Goal: Communication & Community: Answer question/provide support

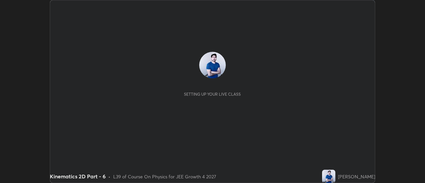
scroll to position [183, 425]
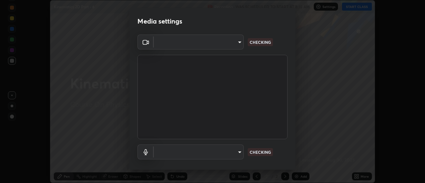
type input "de4d584312b4434b91bb48b0c0e382846541704910f56accdd629dbaa70238e6"
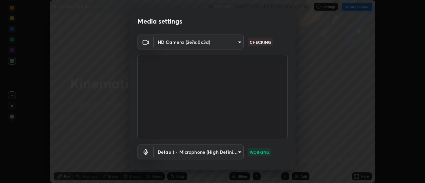
click at [241, 150] on body "Erase all Kinematics 2D Part - 6 Recording WAS SCHEDULED TO START AT 8:15 AM Se…" at bounding box center [212, 91] width 425 height 183
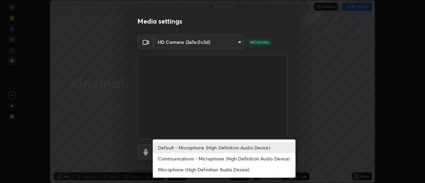
click at [242, 159] on li "Communications - Microphone (High Definition Audio Device)" at bounding box center [224, 158] width 143 height 11
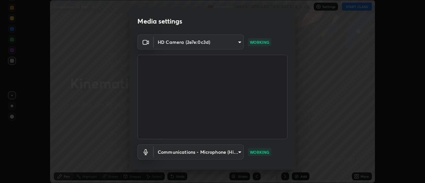
click at [242, 153] on body "Erase all Kinematics 2D Part - 6 Recording WAS SCHEDULED TO START AT 8:15 AM Se…" at bounding box center [212, 91] width 425 height 183
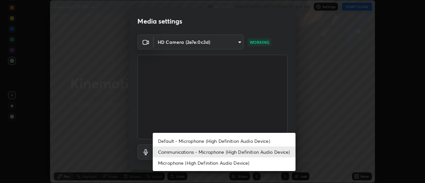
click at [238, 142] on li "Default - Microphone (High Definition Audio Device)" at bounding box center [224, 141] width 143 height 11
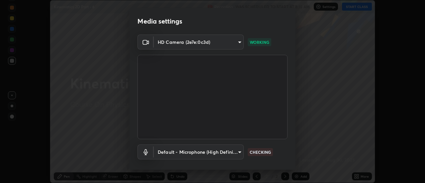
type input "default"
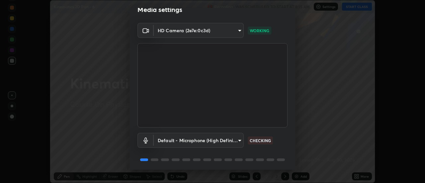
scroll to position [35, 0]
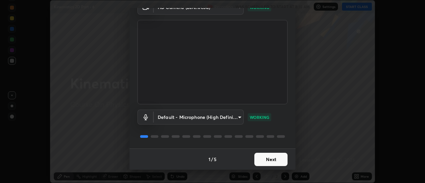
click at [277, 159] on button "Next" at bounding box center [271, 159] width 33 height 13
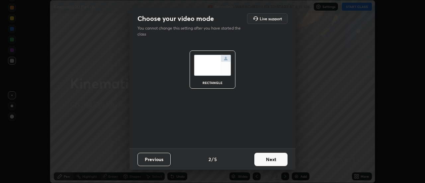
click at [282, 161] on button "Next" at bounding box center [271, 159] width 33 height 13
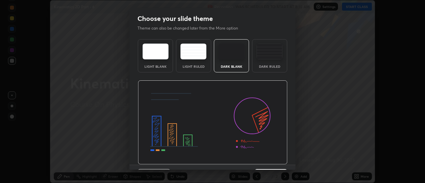
scroll to position [16, 0]
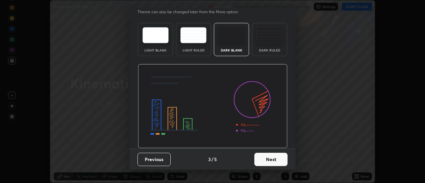
click at [281, 161] on button "Next" at bounding box center [271, 159] width 33 height 13
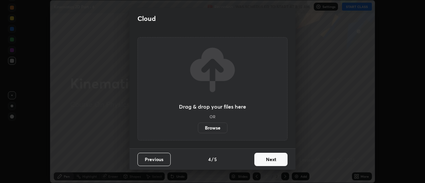
click at [283, 159] on button "Next" at bounding box center [271, 159] width 33 height 13
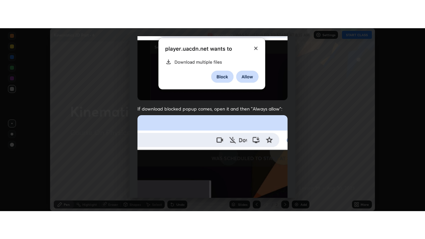
scroll to position [171, 0]
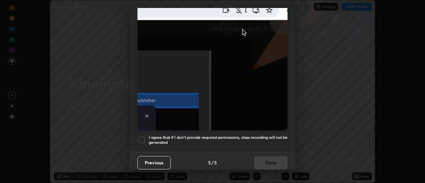
click at [140, 138] on div at bounding box center [142, 140] width 8 height 8
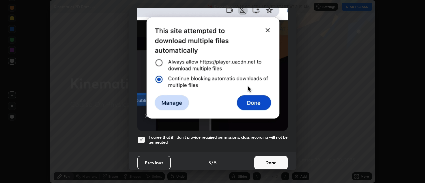
click at [274, 159] on button "Done" at bounding box center [271, 162] width 33 height 13
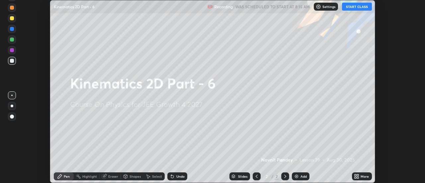
click at [360, 176] on div "More" at bounding box center [362, 177] width 20 height 8
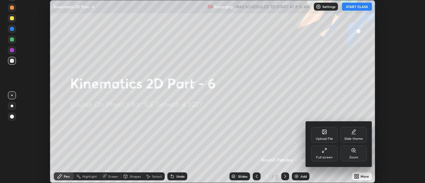
click at [334, 156] on div "Full screen" at bounding box center [324, 154] width 27 height 16
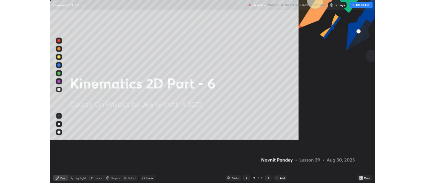
scroll to position [239, 425]
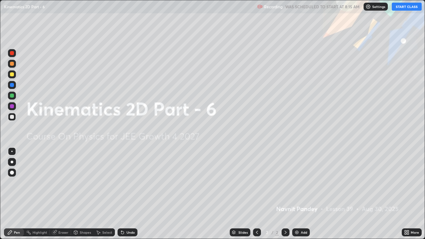
click at [411, 7] on button "START CLASS" at bounding box center [407, 7] width 30 height 8
click at [301, 183] on div "Add" at bounding box center [304, 232] width 6 height 3
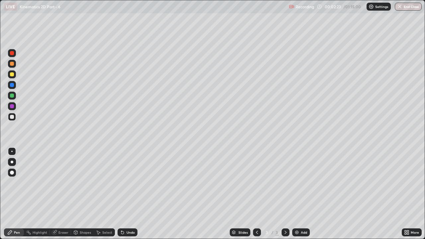
click at [143, 11] on div "LIVE Kinematics 2D Part - 6" at bounding box center [145, 6] width 283 height 13
click at [13, 96] on div at bounding box center [12, 96] width 4 height 4
click at [159, 12] on div "LIVE Kinematics 2D Part - 6" at bounding box center [145, 6] width 283 height 13
click at [157, 7] on div "LIVE Kinematics 2D Part - 6" at bounding box center [145, 6] width 283 height 13
click at [300, 183] on div "Add" at bounding box center [302, 233] width 18 height 8
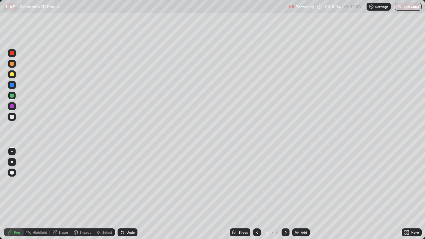
click at [12, 162] on div at bounding box center [12, 162] width 3 height 3
click at [10, 118] on div at bounding box center [12, 117] width 4 height 4
click at [14, 97] on div at bounding box center [12, 96] width 8 height 8
click at [12, 107] on div at bounding box center [12, 106] width 4 height 4
click at [12, 152] on div at bounding box center [11, 151] width 1 height 1
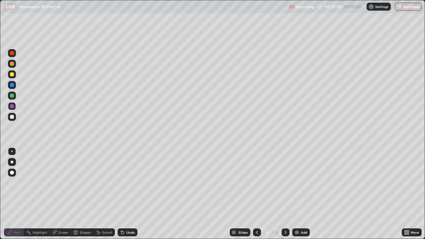
click at [12, 96] on div at bounding box center [12, 96] width 4 height 4
click at [13, 85] on div at bounding box center [12, 85] width 4 height 4
click at [13, 72] on div at bounding box center [12, 74] width 4 height 4
click at [125, 183] on div "Undo" at bounding box center [128, 233] width 20 height 8
click at [127, 183] on div "Undo" at bounding box center [131, 232] width 8 height 3
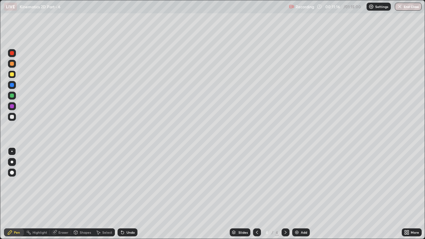
click at [127, 183] on div "Undo" at bounding box center [131, 232] width 8 height 3
click at [125, 183] on div "Undo" at bounding box center [128, 233] width 20 height 8
click at [124, 183] on icon at bounding box center [122, 232] width 5 height 5
click at [127, 183] on div "Undo" at bounding box center [131, 232] width 8 height 3
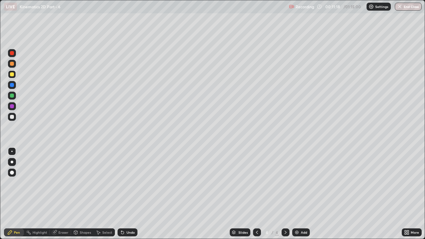
click at [125, 183] on div "Undo" at bounding box center [128, 233] width 20 height 8
click at [126, 183] on div "Undo" at bounding box center [128, 233] width 20 height 8
click at [124, 183] on icon at bounding box center [122, 232] width 5 height 5
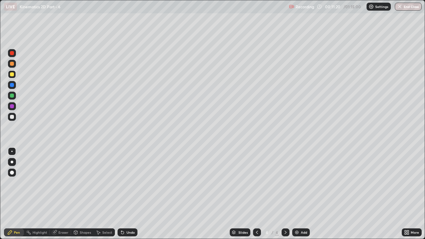
click at [124, 183] on icon at bounding box center [122, 232] width 5 height 5
click at [13, 107] on div at bounding box center [12, 106] width 4 height 4
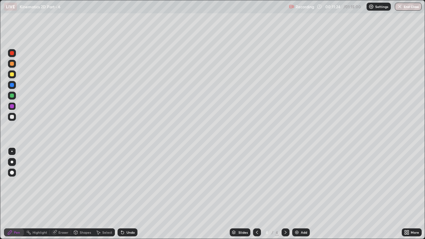
click at [15, 97] on div at bounding box center [12, 96] width 8 height 8
click at [12, 85] on div at bounding box center [12, 85] width 4 height 4
click at [12, 74] on div at bounding box center [12, 74] width 4 height 4
click at [13, 97] on div at bounding box center [12, 96] width 4 height 4
click at [300, 183] on div "Add" at bounding box center [302, 233] width 18 height 8
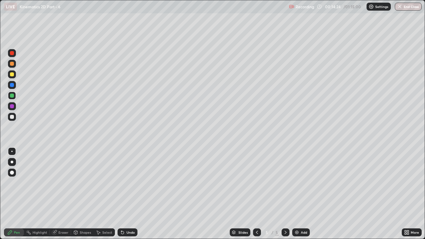
click at [257, 183] on icon at bounding box center [257, 232] width 5 height 5
click at [286, 183] on icon at bounding box center [286, 232] width 2 height 3
click at [256, 183] on icon at bounding box center [257, 232] width 5 height 5
click at [286, 183] on icon at bounding box center [285, 232] width 5 height 5
click at [258, 183] on div at bounding box center [257, 233] width 8 height 8
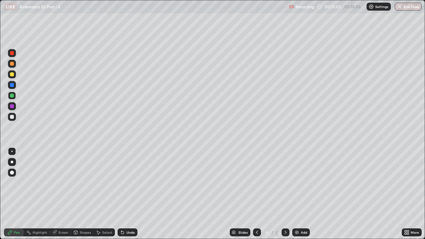
click at [285, 183] on icon at bounding box center [286, 232] width 2 height 3
click at [257, 183] on icon at bounding box center [257, 232] width 5 height 5
click at [287, 183] on div at bounding box center [286, 233] width 8 height 8
click at [257, 183] on icon at bounding box center [257, 232] width 5 height 5
click at [288, 183] on div at bounding box center [286, 233] width 8 height 8
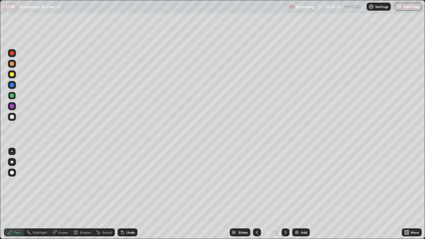
click at [257, 183] on icon at bounding box center [257, 232] width 5 height 5
click at [289, 183] on div at bounding box center [286, 233] width 8 height 8
click at [256, 183] on icon at bounding box center [257, 232] width 5 height 5
click at [63, 183] on div "Eraser" at bounding box center [64, 232] width 10 height 3
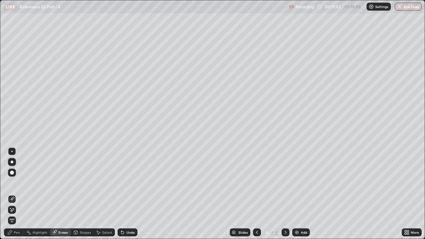
click at [15, 183] on div at bounding box center [12, 199] width 8 height 8
click at [18, 183] on div "Pen" at bounding box center [14, 233] width 20 height 8
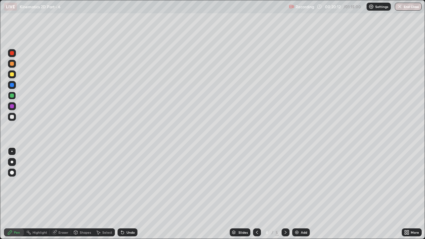
click at [289, 183] on div at bounding box center [286, 233] width 8 height 8
click at [303, 183] on div "Add" at bounding box center [304, 232] width 6 height 3
click at [12, 116] on div at bounding box center [12, 117] width 4 height 4
click at [13, 95] on div at bounding box center [12, 96] width 4 height 4
click at [14, 85] on div at bounding box center [12, 85] width 4 height 4
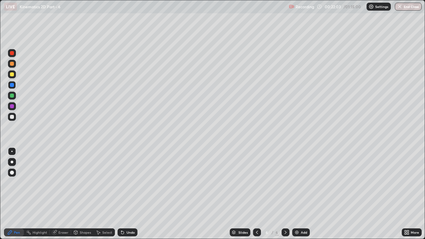
click at [121, 183] on icon at bounding box center [122, 233] width 3 height 3
click at [122, 183] on icon at bounding box center [122, 233] width 3 height 3
click at [15, 97] on div at bounding box center [12, 96] width 8 height 8
click at [12, 85] on div at bounding box center [12, 85] width 4 height 4
click at [134, 183] on div "Undo" at bounding box center [128, 233] width 20 height 8
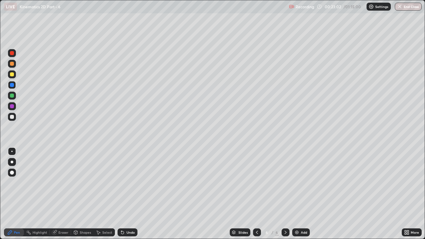
click at [126, 183] on div "Undo" at bounding box center [128, 233] width 20 height 8
click at [121, 183] on icon at bounding box center [121, 231] width 1 height 1
click at [125, 183] on div "Undo" at bounding box center [128, 233] width 20 height 8
click at [127, 183] on div "Undo" at bounding box center [128, 233] width 20 height 8
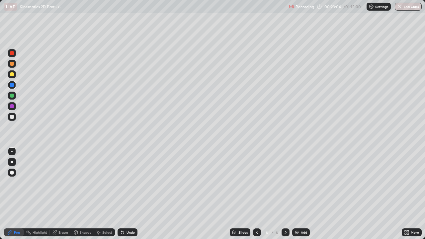
click at [124, 183] on icon at bounding box center [122, 232] width 5 height 5
click at [14, 97] on div at bounding box center [12, 96] width 8 height 8
click at [12, 117] on div at bounding box center [12, 117] width 4 height 4
click at [15, 75] on div at bounding box center [12, 74] width 8 height 8
click at [298, 183] on img at bounding box center [296, 232] width 5 height 5
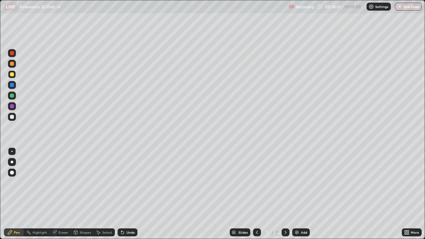
click at [253, 183] on div at bounding box center [257, 233] width 8 height 8
click at [61, 183] on div "Eraser" at bounding box center [64, 232] width 10 height 3
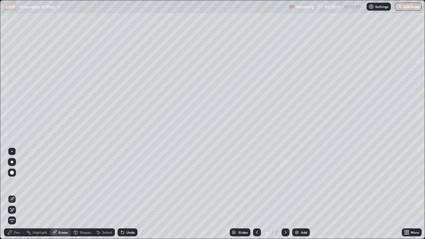
click at [16, 183] on div "Pen" at bounding box center [14, 233] width 20 height 8
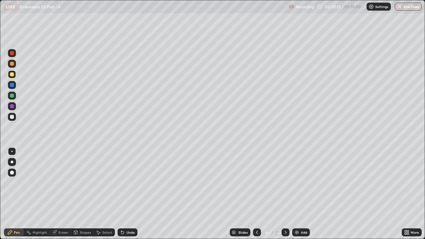
click at [285, 183] on icon at bounding box center [285, 232] width 5 height 5
click at [62, 183] on div "Eraser" at bounding box center [64, 232] width 10 height 3
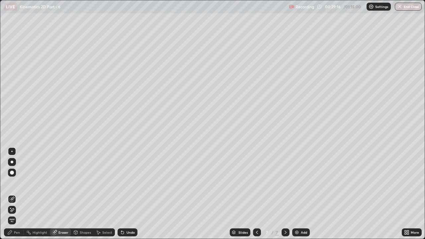
click at [17, 183] on div "Pen" at bounding box center [17, 232] width 6 height 3
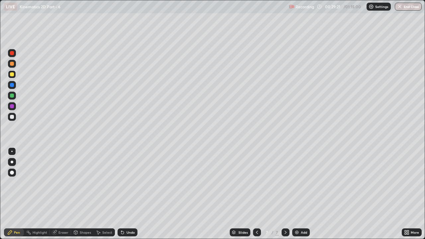
click at [256, 183] on icon at bounding box center [257, 232] width 5 height 5
click at [288, 183] on div at bounding box center [286, 232] width 8 height 13
click at [15, 117] on div at bounding box center [12, 117] width 8 height 8
click at [12, 162] on div at bounding box center [12, 162] width 3 height 3
click at [12, 107] on div at bounding box center [12, 106] width 4 height 4
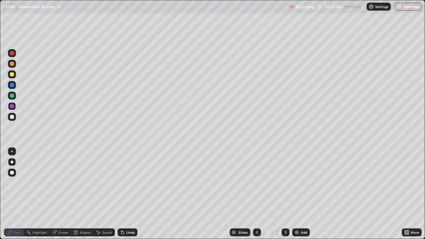
click at [12, 152] on div at bounding box center [11, 151] width 1 height 1
click at [67, 183] on div "Eraser" at bounding box center [60, 233] width 21 height 8
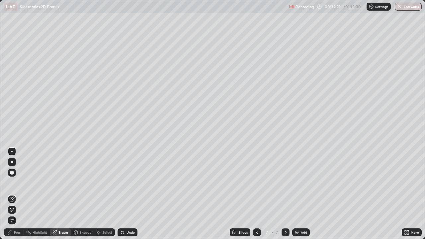
click at [11, 183] on icon at bounding box center [10, 208] width 1 height 1
click at [18, 183] on div "Pen" at bounding box center [17, 232] width 6 height 3
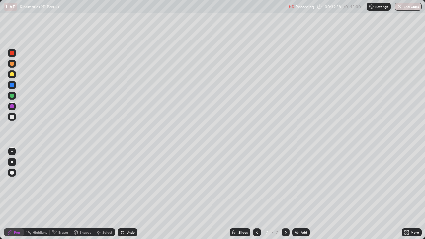
click at [122, 183] on icon at bounding box center [122, 233] width 3 height 3
click at [12, 97] on div at bounding box center [12, 96] width 4 height 4
click at [13, 106] on div at bounding box center [12, 106] width 4 height 4
click at [10, 117] on div at bounding box center [12, 117] width 4 height 4
click at [14, 95] on div at bounding box center [12, 96] width 8 height 8
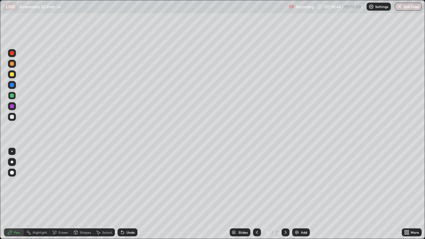
click at [297, 183] on img at bounding box center [296, 232] width 5 height 5
click at [12, 116] on div at bounding box center [12, 117] width 4 height 4
click at [63, 183] on div "Eraser" at bounding box center [60, 233] width 21 height 8
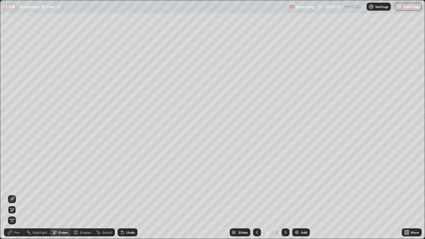
click at [17, 183] on div "Pen" at bounding box center [17, 232] width 6 height 3
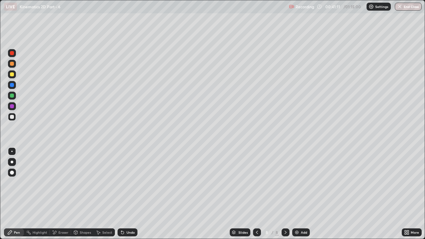
click at [12, 95] on div at bounding box center [12, 96] width 4 height 4
click at [125, 183] on div "Undo" at bounding box center [128, 233] width 20 height 8
click at [13, 86] on div at bounding box center [12, 85] width 4 height 4
click at [16, 75] on div at bounding box center [12, 74] width 8 height 8
click at [12, 95] on div at bounding box center [12, 96] width 4 height 4
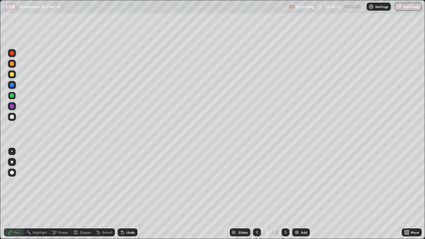
click at [13, 84] on div at bounding box center [12, 85] width 4 height 4
click at [301, 183] on div "Add" at bounding box center [304, 232] width 6 height 3
click at [13, 119] on div at bounding box center [12, 117] width 8 height 8
click at [13, 95] on div at bounding box center [12, 96] width 4 height 4
click at [12, 74] on div at bounding box center [12, 74] width 4 height 4
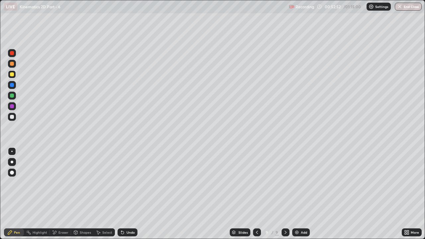
click at [12, 85] on div at bounding box center [12, 85] width 4 height 4
click at [16, 96] on div at bounding box center [12, 96] width 8 height 8
click at [12, 85] on div at bounding box center [12, 85] width 4 height 4
click at [12, 74] on div at bounding box center [12, 74] width 4 height 4
click at [127, 183] on div "Undo" at bounding box center [131, 232] width 8 height 3
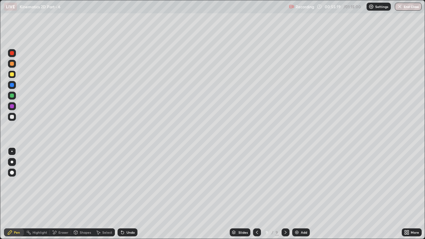
click at [128, 183] on div "Undo" at bounding box center [131, 232] width 8 height 3
click at [127, 183] on div "Undo" at bounding box center [131, 232] width 8 height 3
click at [69, 183] on div "Eraser" at bounding box center [60, 233] width 21 height 8
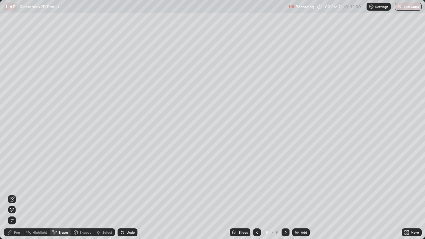
click at [21, 183] on div "Pen" at bounding box center [14, 233] width 20 height 8
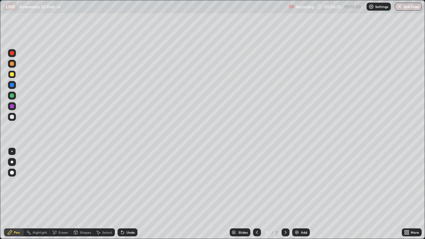
click at [12, 85] on div at bounding box center [12, 85] width 4 height 4
click at [299, 183] on div "Add" at bounding box center [302, 233] width 18 height 8
click at [10, 119] on div at bounding box center [12, 117] width 8 height 8
click at [14, 97] on div at bounding box center [12, 96] width 8 height 8
click at [12, 85] on div at bounding box center [12, 85] width 4 height 4
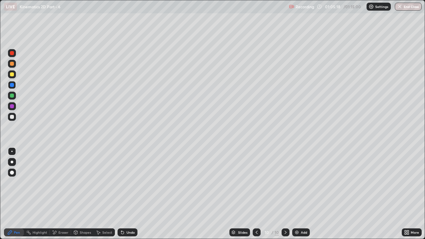
click at [13, 75] on div at bounding box center [12, 74] width 4 height 4
click at [12, 85] on div at bounding box center [12, 85] width 4 height 4
click at [128, 183] on div "Undo" at bounding box center [131, 232] width 8 height 3
click at [126, 183] on div "Undo" at bounding box center [128, 233] width 20 height 8
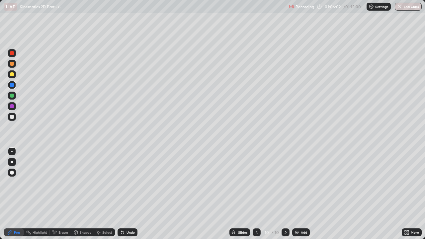
click at [128, 183] on div "Undo" at bounding box center [131, 232] width 8 height 3
click at [14, 118] on div at bounding box center [12, 117] width 8 height 8
click at [127, 183] on div "Undo" at bounding box center [131, 232] width 8 height 3
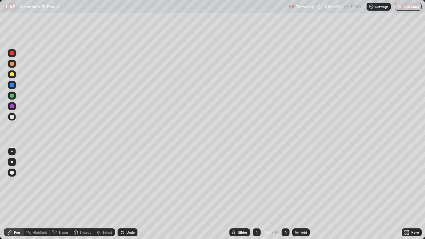
click at [131, 183] on div "Undo" at bounding box center [131, 232] width 8 height 3
click at [407, 7] on button "End Class" at bounding box center [409, 7] width 26 height 8
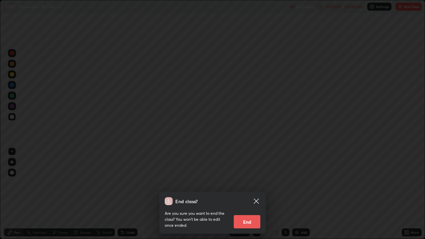
click at [249, 183] on button "End" at bounding box center [247, 221] width 27 height 13
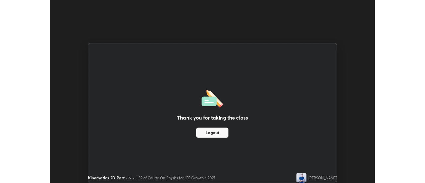
scroll to position [33056, 32814]
